Goal: Information Seeking & Learning: Check status

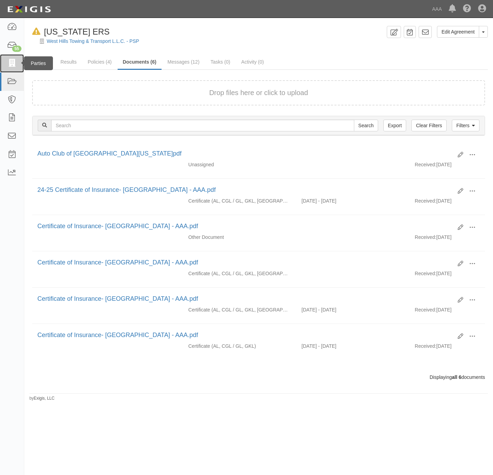
click at [3, 62] on link at bounding box center [12, 63] width 24 height 18
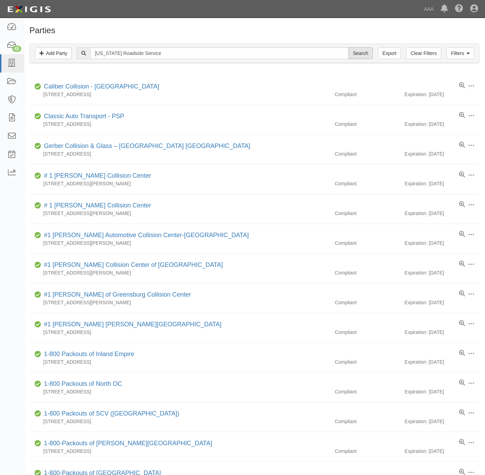
type input "California Roadside Service"
click at [357, 50] on input "Search" at bounding box center [361, 53] width 24 height 12
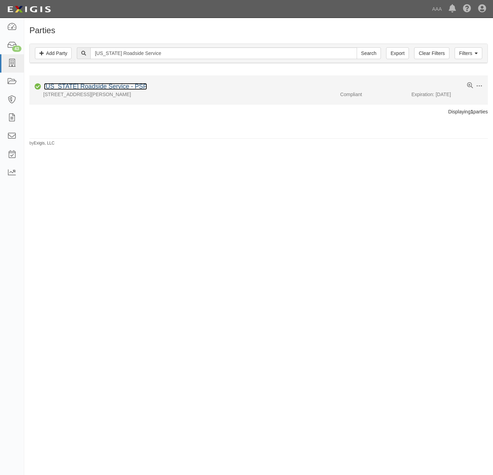
click at [90, 85] on link "California Roadside Service - PSP" at bounding box center [95, 86] width 103 height 7
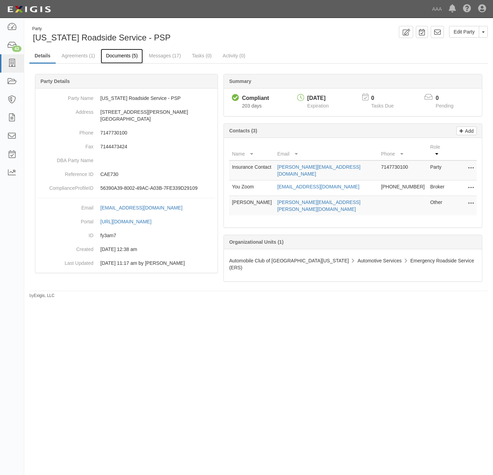
click at [125, 54] on link "Documents (5)" at bounding box center [122, 56] width 42 height 15
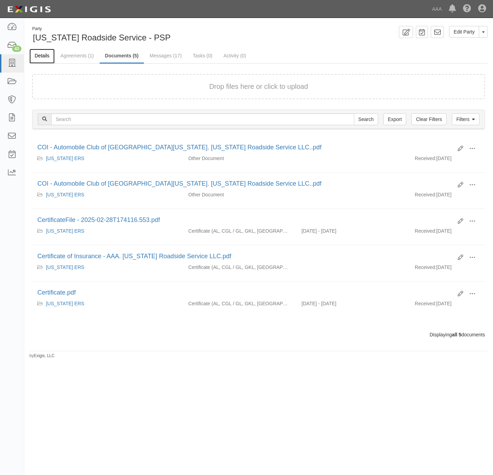
click at [47, 56] on link "Details" at bounding box center [41, 56] width 25 height 15
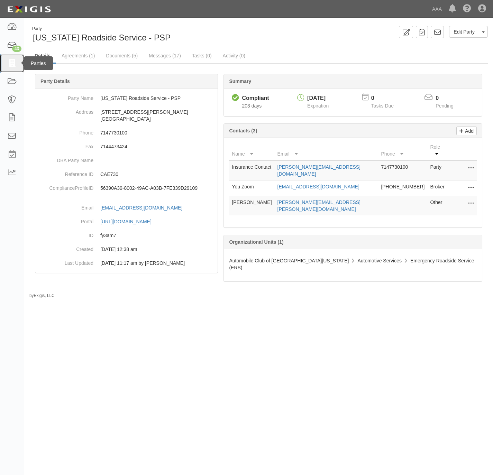
click at [14, 64] on icon at bounding box center [12, 63] width 10 height 8
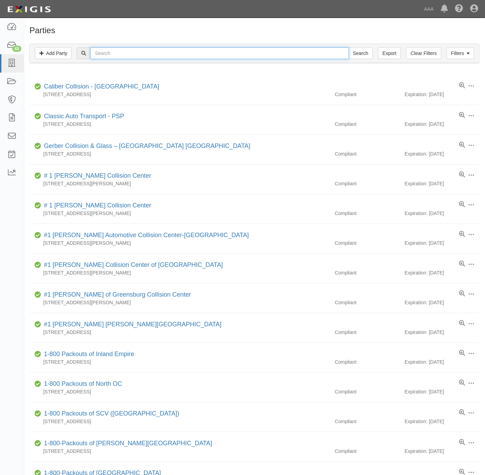
click at [110, 54] on input "text" at bounding box center [219, 53] width 258 height 12
paste input "Supertech Automotive"
type input "Supertech Automotive"
click at [367, 53] on input "Search" at bounding box center [361, 53] width 24 height 12
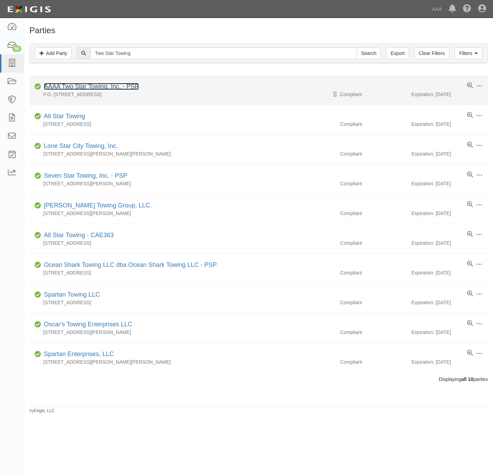
click at [59, 86] on link "AAAA Two Star Towing, Inc. - PSP" at bounding box center [91, 86] width 95 height 7
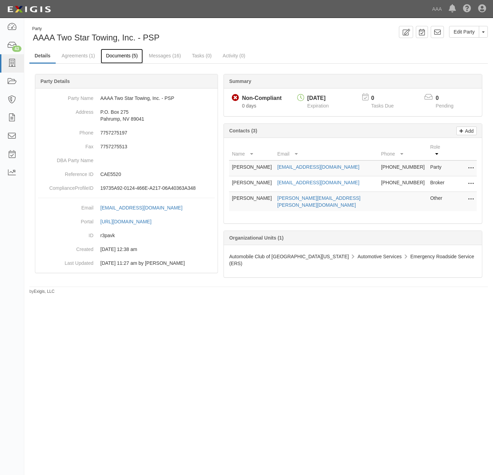
click at [131, 53] on link "Documents (5)" at bounding box center [122, 56] width 42 height 15
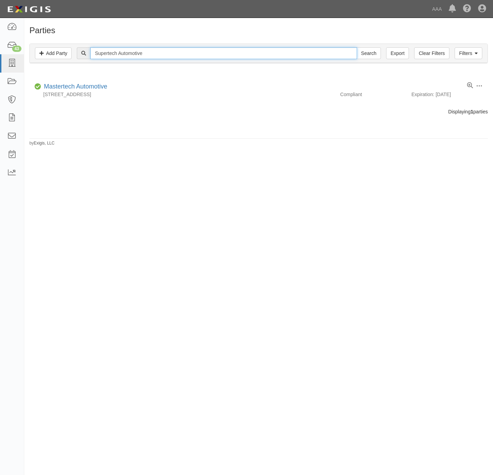
click at [137, 55] on input "Supertech Automotive" at bounding box center [223, 53] width 266 height 12
click at [459, 51] on link "Filters" at bounding box center [468, 53] width 28 height 12
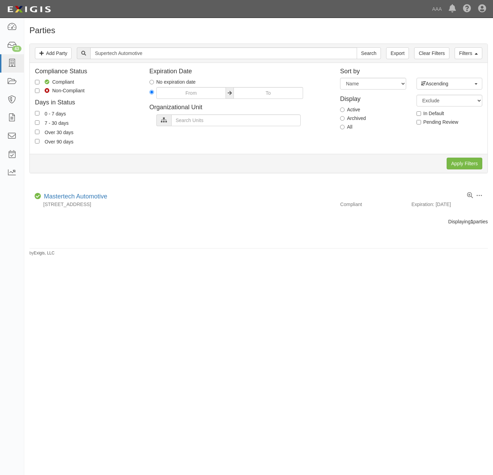
click at [348, 125] on label "All" at bounding box center [346, 126] width 12 height 7
click at [344, 125] on input "All" at bounding box center [342, 127] width 4 height 4
radio input "true"
click at [450, 161] on input "Apply Filters" at bounding box center [465, 164] width 36 height 12
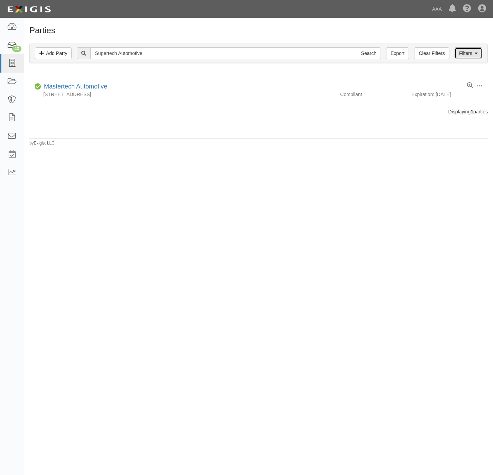
click at [462, 52] on link "Filters" at bounding box center [468, 53] width 28 height 12
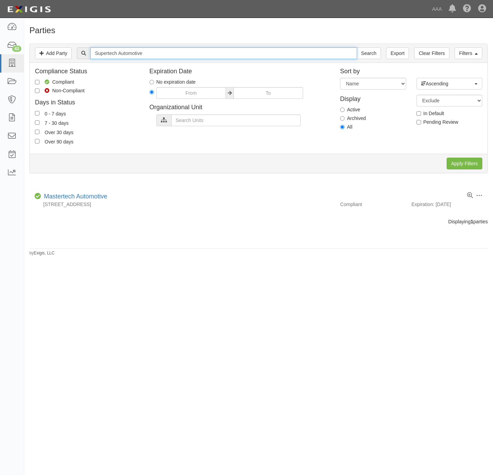
drag, startPoint x: 102, startPoint y: 53, endPoint x: 108, endPoint y: 60, distance: 9.6
click at [103, 53] on input "Supertech Automotive" at bounding box center [223, 53] width 266 height 12
click at [111, 52] on input "Supertech Automotive" at bounding box center [223, 53] width 266 height 12
type input "Super tech Automotive"
click at [357, 47] on input "Search" at bounding box center [369, 53] width 24 height 12
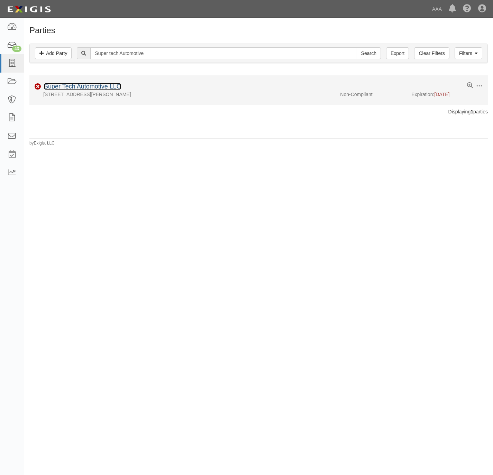
click at [72, 88] on link "Super Tech Automotive LLC" at bounding box center [82, 86] width 77 height 7
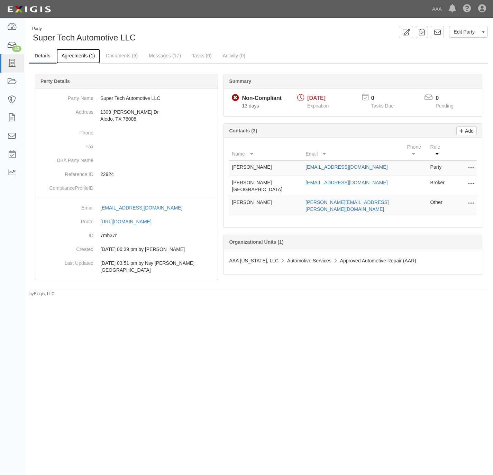
click at [64, 51] on link "Agreements (1)" at bounding box center [78, 56] width 44 height 15
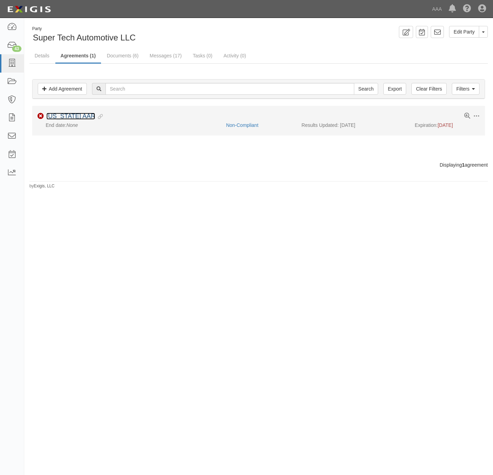
click at [61, 115] on link "[US_STATE] AAR" at bounding box center [70, 116] width 49 height 7
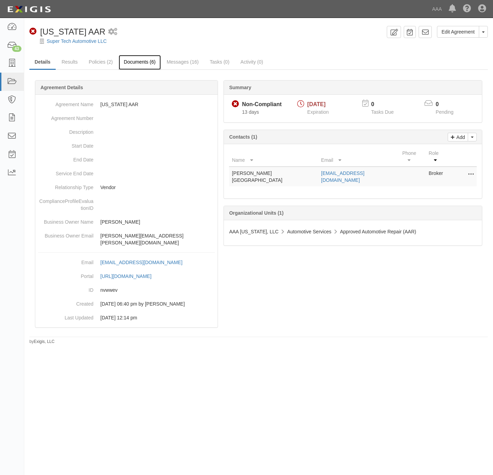
click at [136, 62] on link "Documents (6)" at bounding box center [140, 62] width 42 height 15
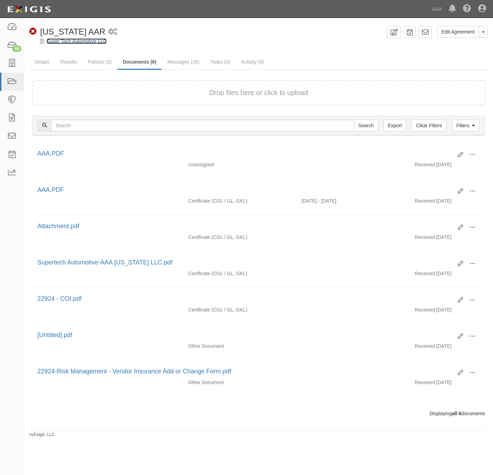
click at [86, 39] on link "Super Tech Automotive LLC" at bounding box center [77, 41] width 60 height 6
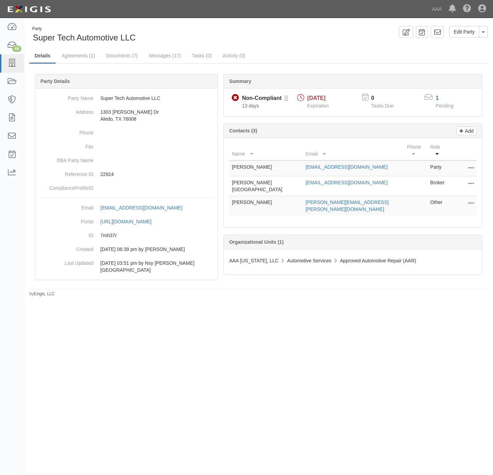
click at [470, 180] on icon at bounding box center [471, 184] width 6 height 9
click at [460, 176] on link "Edit" at bounding box center [446, 182] width 55 height 12
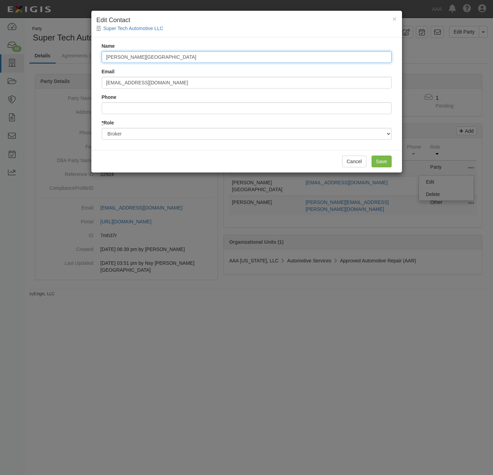
click at [286, 57] on input "[PERSON_NAME][GEOGRAPHIC_DATA]" at bounding box center [247, 57] width 290 height 12
paste input "[PERSON_NAME]"
type input "[PERSON_NAME]"
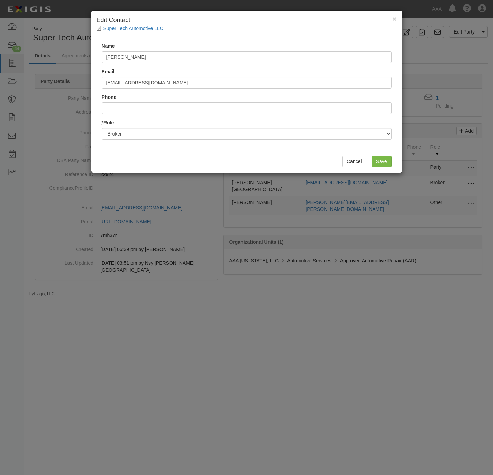
click at [210, 76] on div "Email [EMAIL_ADDRESS][DOMAIN_NAME]" at bounding box center [247, 78] width 290 height 20
click at [209, 84] on input "[EMAIL_ADDRESS][DOMAIN_NAME]" at bounding box center [247, 83] width 290 height 12
click at [208, 85] on input "[EMAIL_ADDRESS][DOMAIN_NAME]" at bounding box center [247, 83] width 290 height 12
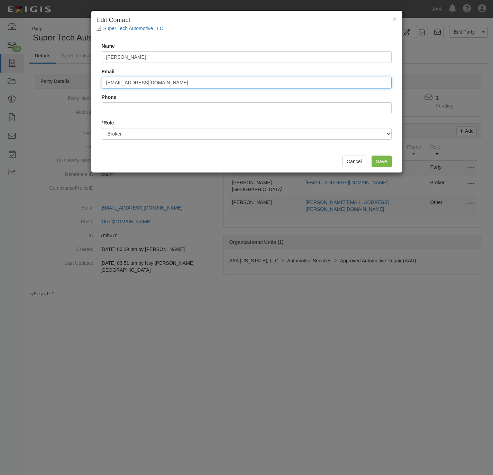
click at [208, 85] on input "[EMAIL_ADDRESS][DOMAIN_NAME]" at bounding box center [247, 83] width 290 height 12
paste input "coi@EvartsT"
type input "[EMAIL_ADDRESS][DOMAIN_NAME]"
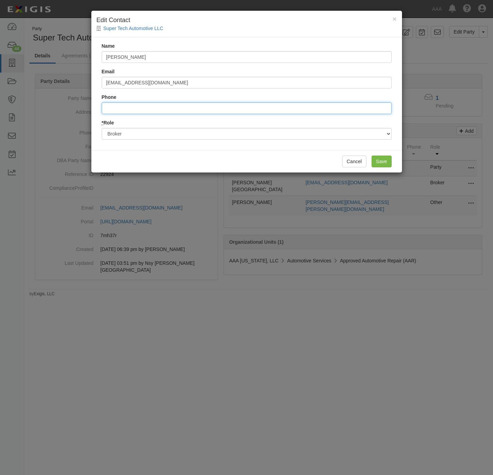
click at [212, 112] on input "Phone" at bounding box center [247, 108] width 290 height 12
type input "216.621.7183"
click at [376, 163] on input "Save" at bounding box center [381, 162] width 20 height 12
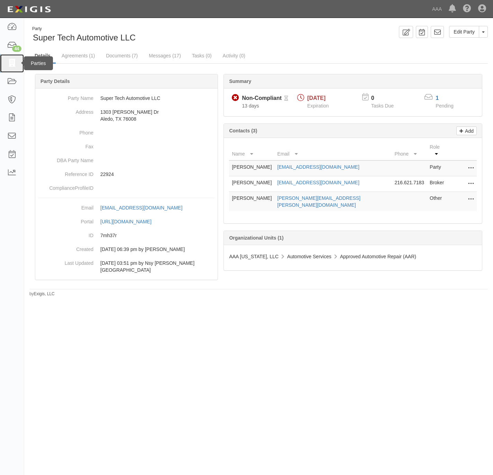
click at [10, 58] on link at bounding box center [12, 63] width 24 height 18
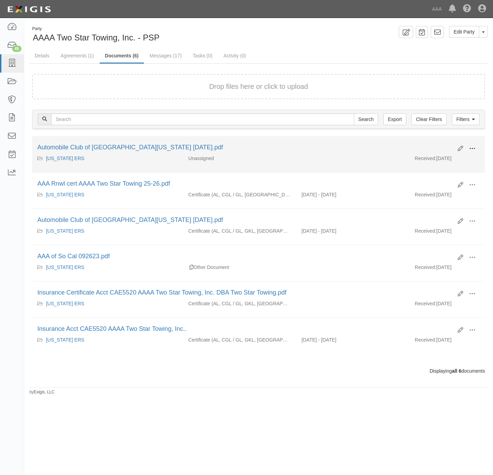
click at [475, 147] on span at bounding box center [472, 149] width 6 height 6
click at [443, 160] on link "View" at bounding box center [438, 159] width 55 height 12
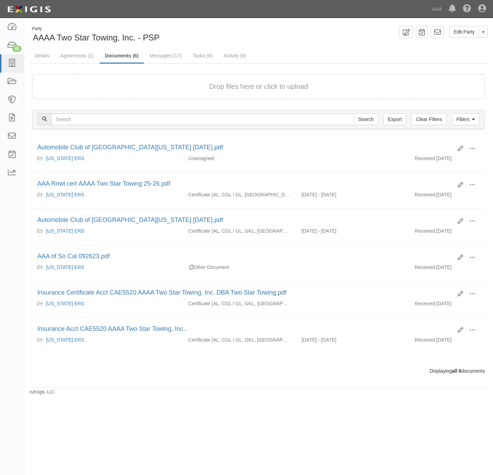
drag, startPoint x: 410, startPoint y: 56, endPoint x: 404, endPoint y: 56, distance: 6.6
click at [410, 56] on ul "Details Agreements (1) Documents (6) Messages (17) Tasks (0) Activity (0)" at bounding box center [258, 56] width 458 height 15
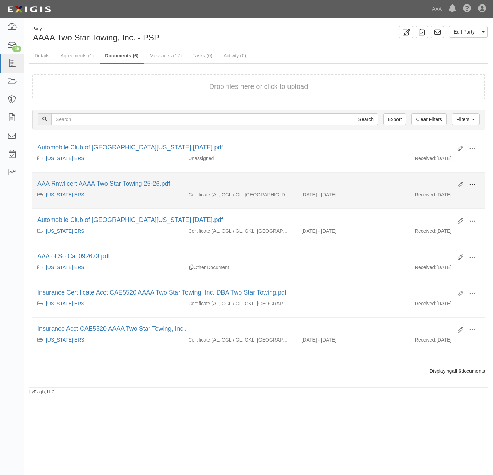
click at [472, 183] on button at bounding box center [471, 186] width 15 height 12
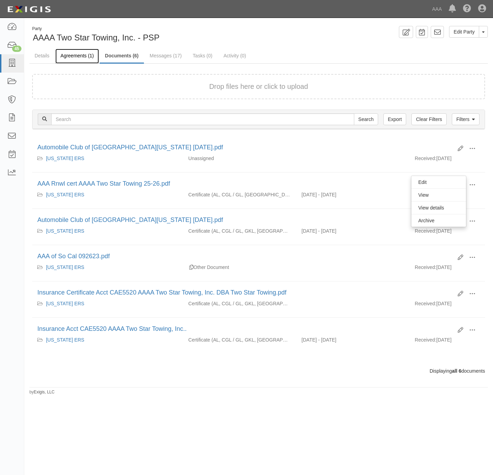
click at [76, 54] on link "Agreements (1)" at bounding box center [77, 56] width 44 height 15
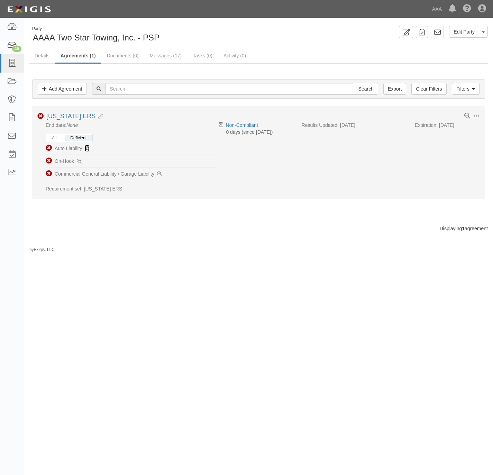
click at [87, 147] on icon at bounding box center [87, 148] width 5 height 5
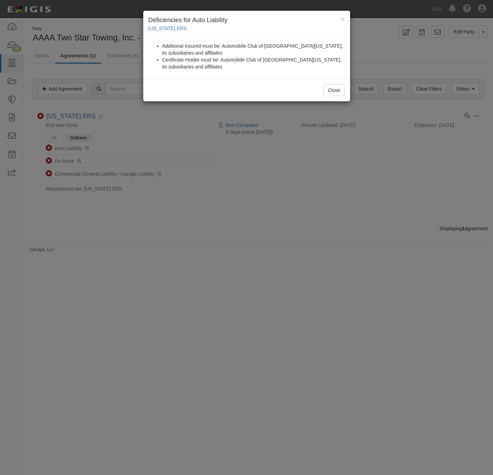
click at [77, 160] on div "× Deficiencies for Auto Liability [US_STATE] ERS Additional Insured must be: Au…" at bounding box center [246, 237] width 493 height 475
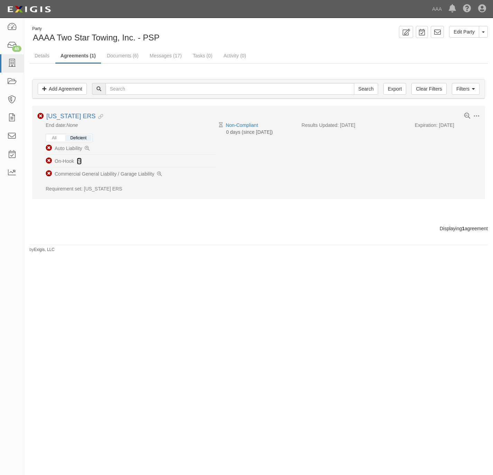
click at [78, 162] on icon at bounding box center [79, 161] width 5 height 5
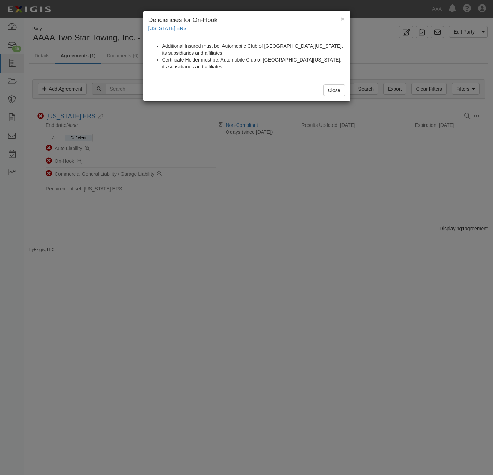
drag, startPoint x: 159, startPoint y: 251, endPoint x: 157, endPoint y: 238, distance: 13.3
click at [159, 249] on div "× Deficiencies for On-Hook California ERS Additional Insured must be: Automobil…" at bounding box center [246, 237] width 493 height 475
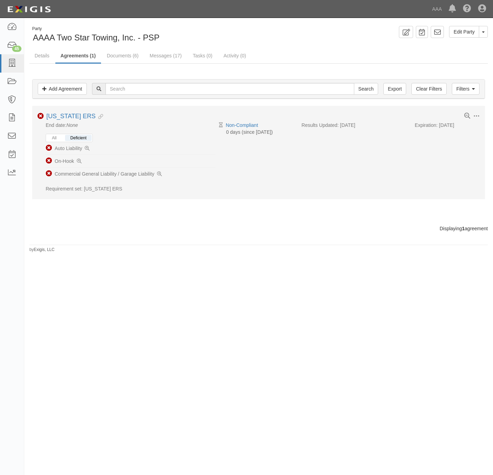
click at [156, 174] on li "Non-Compliant Commercial General Liability / Garage Liability" at bounding box center [131, 174] width 170 height 12
click at [161, 172] on li "Non-Compliant Commercial General Liability / Garage Liability" at bounding box center [131, 174] width 170 height 12
click at [159, 174] on icon at bounding box center [159, 174] width 5 height 5
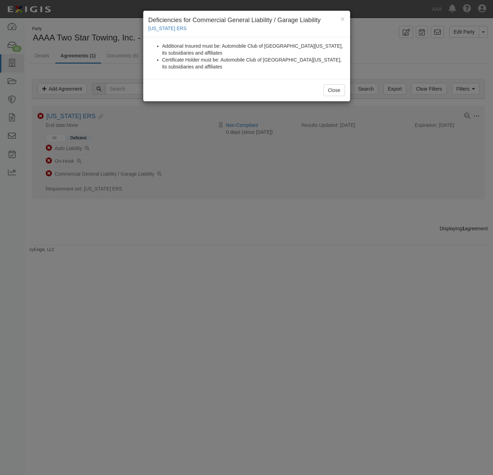
click at [49, 134] on div "× Deficiencies for Commercial General Liability / Garage Liability California E…" at bounding box center [246, 237] width 493 height 475
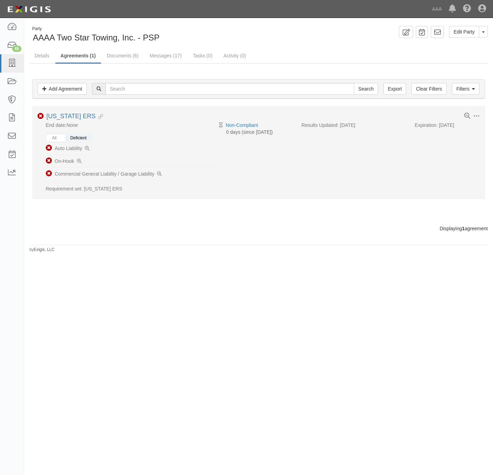
click at [51, 135] on div "All Deficient" at bounding box center [69, 138] width 47 height 8
click at [51, 137] on button "All" at bounding box center [54, 138] width 15 height 6
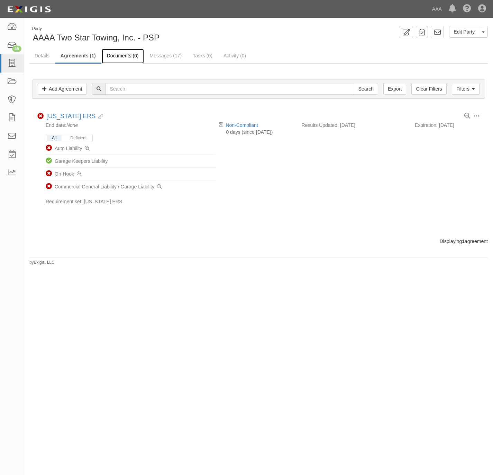
click at [114, 55] on link "Documents (6)" at bounding box center [123, 56] width 42 height 15
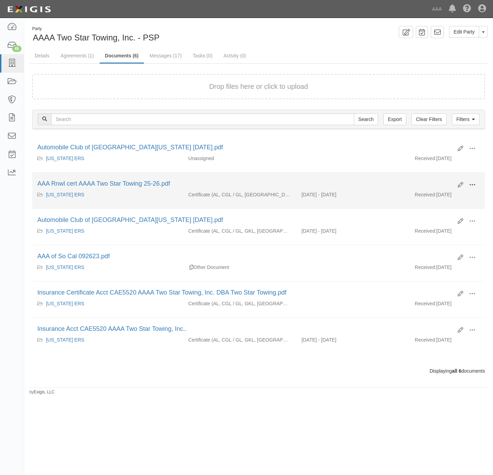
click at [473, 185] on span at bounding box center [472, 185] width 6 height 6
click at [448, 196] on link "View" at bounding box center [438, 195] width 55 height 12
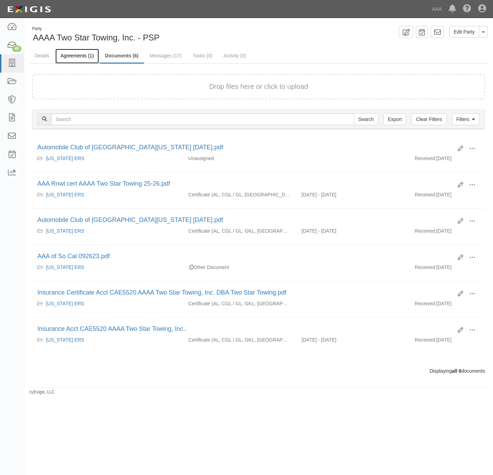
click at [68, 54] on link "Agreements (1)" at bounding box center [77, 56] width 44 height 15
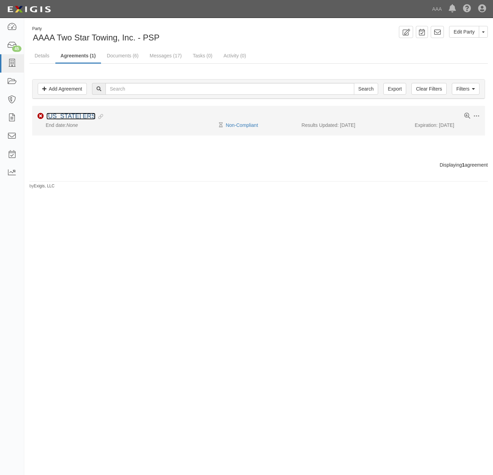
click at [59, 114] on link "[US_STATE] ERS" at bounding box center [70, 116] width 49 height 7
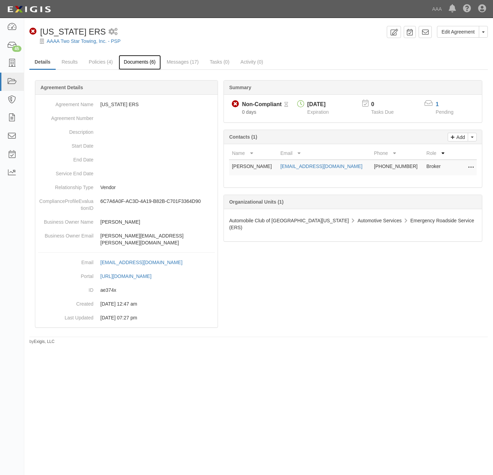
click at [135, 60] on link "Documents (6)" at bounding box center [140, 62] width 42 height 15
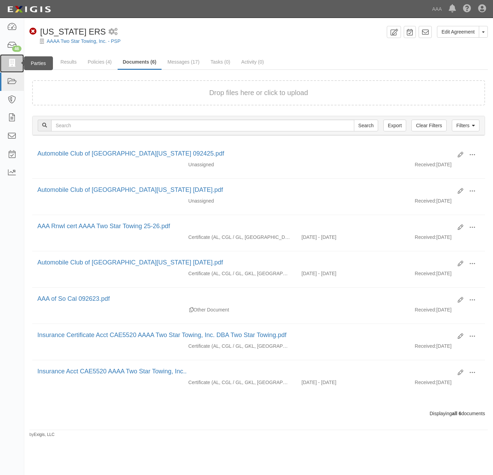
drag, startPoint x: 12, startPoint y: 61, endPoint x: 20, endPoint y: 60, distance: 8.4
click at [12, 61] on icon at bounding box center [12, 63] width 10 height 8
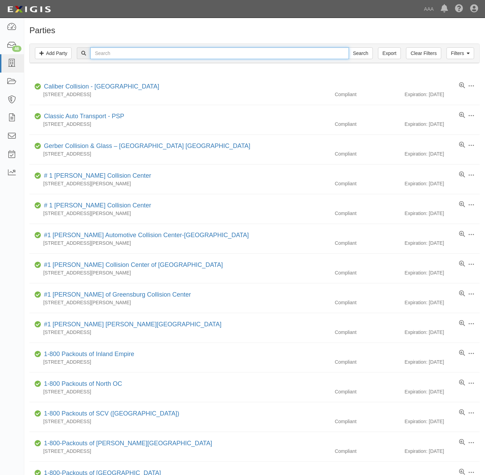
click at [192, 47] on input "text" at bounding box center [219, 53] width 258 height 12
click at [192, 56] on input "text" at bounding box center [219, 53] width 258 height 12
paste input "PETES AUTOMITIVE"
type input "PETES AUTOMITIVE"
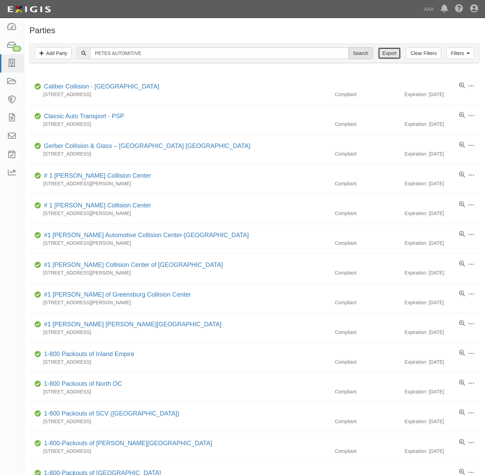
click at [378, 50] on link "Export" at bounding box center [389, 53] width 23 height 12
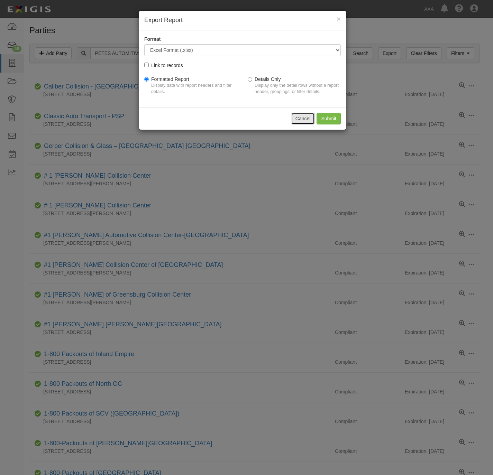
click at [304, 120] on button "Cancel" at bounding box center [303, 119] width 24 height 12
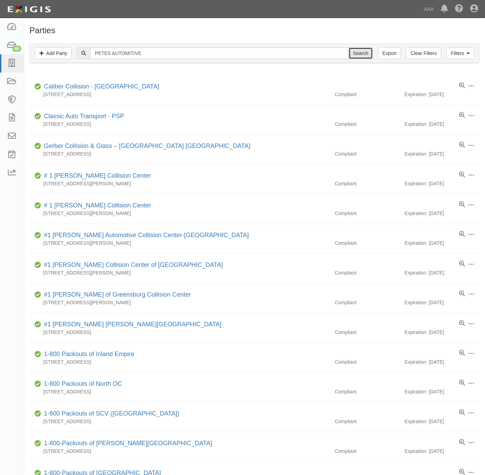
click at [364, 50] on input "Search" at bounding box center [361, 53] width 24 height 12
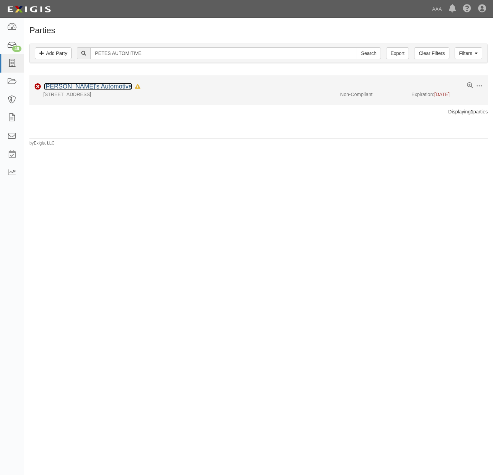
click at [79, 84] on link "Pete's Automotive" at bounding box center [88, 86] width 88 height 7
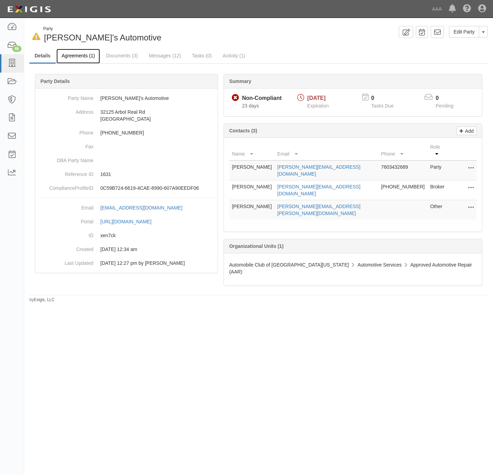
click at [75, 52] on link "Agreements (1)" at bounding box center [78, 56] width 44 height 15
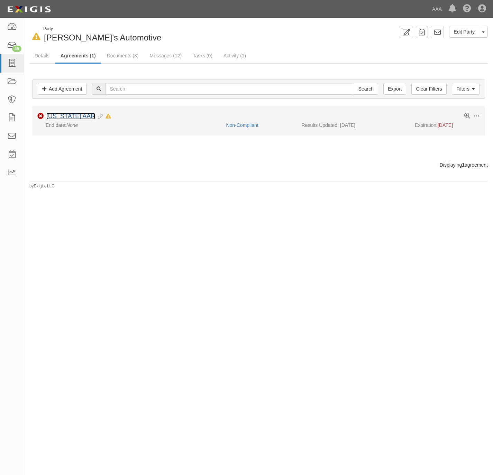
click at [68, 118] on link "[US_STATE] AAR" at bounding box center [70, 116] width 49 height 7
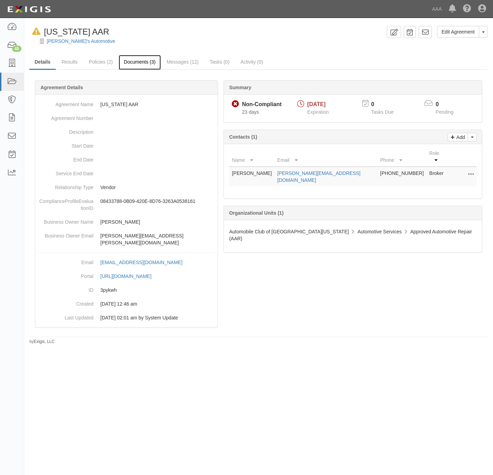
click at [132, 59] on link "Documents (3)" at bounding box center [140, 62] width 42 height 15
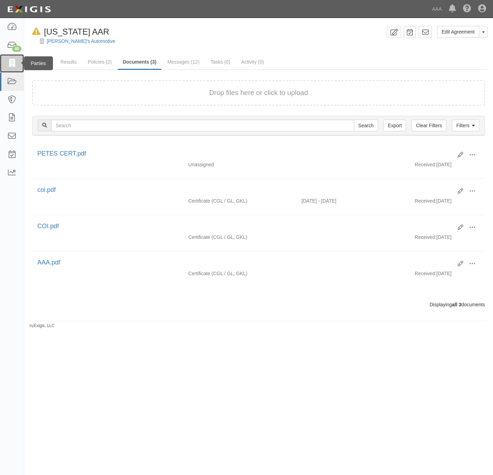
click at [13, 62] on icon at bounding box center [12, 63] width 10 height 8
